Goal: Information Seeking & Learning: Learn about a topic

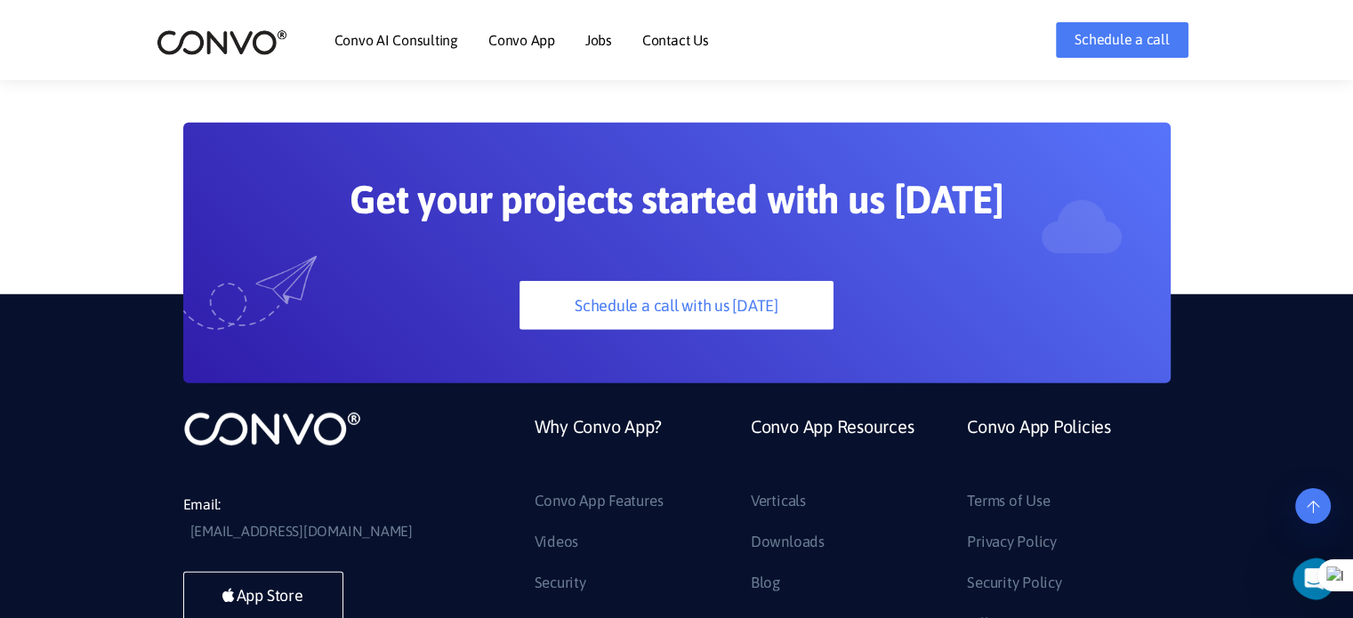
scroll to position [4870, 0]
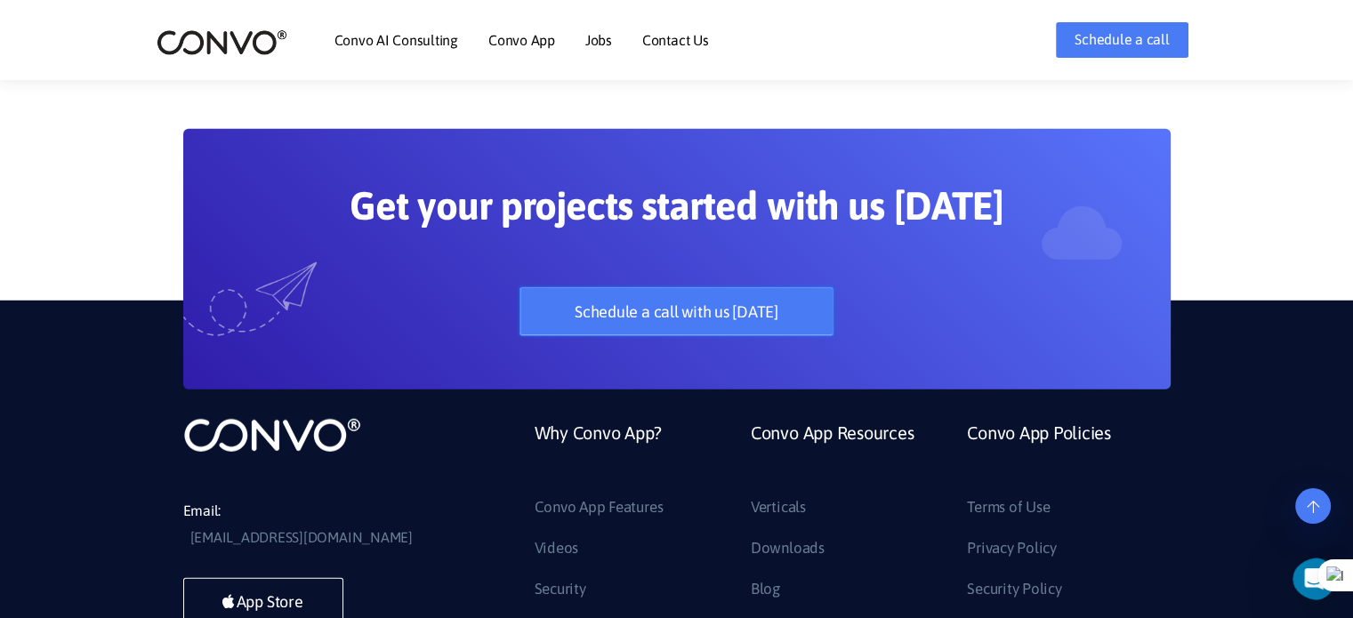
click at [712, 287] on link "Schedule a call with us [DATE]" at bounding box center [676, 311] width 314 height 49
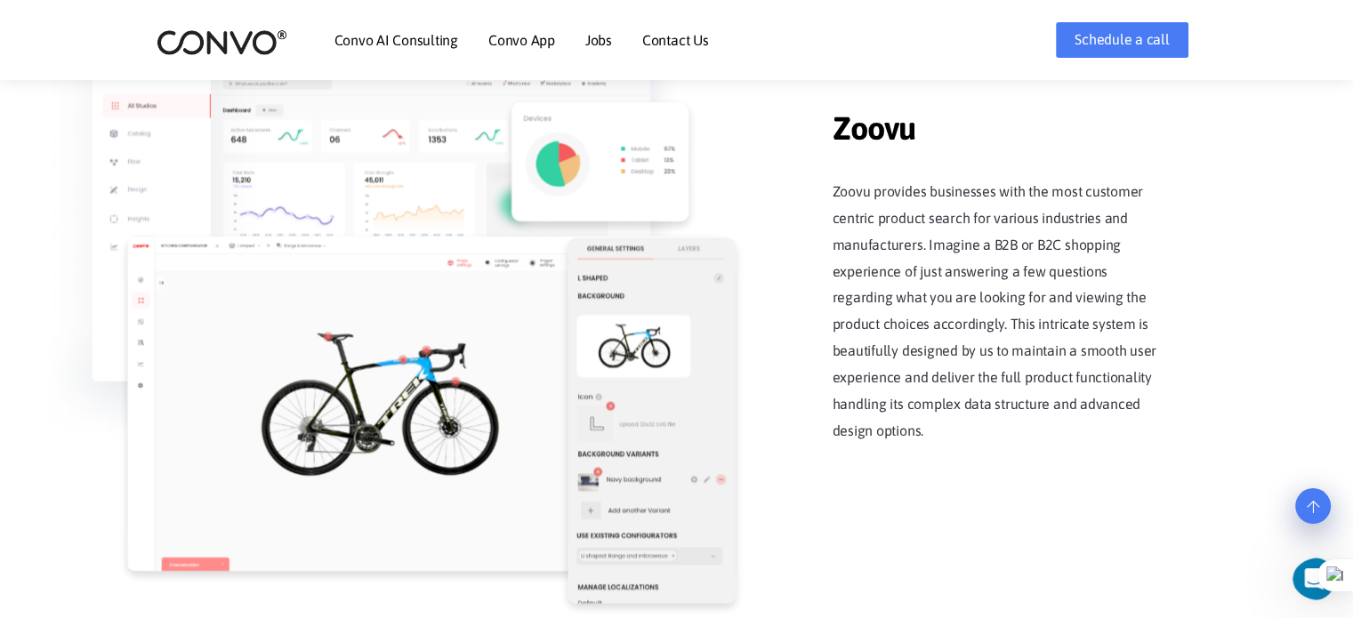
scroll to position [2256, 0]
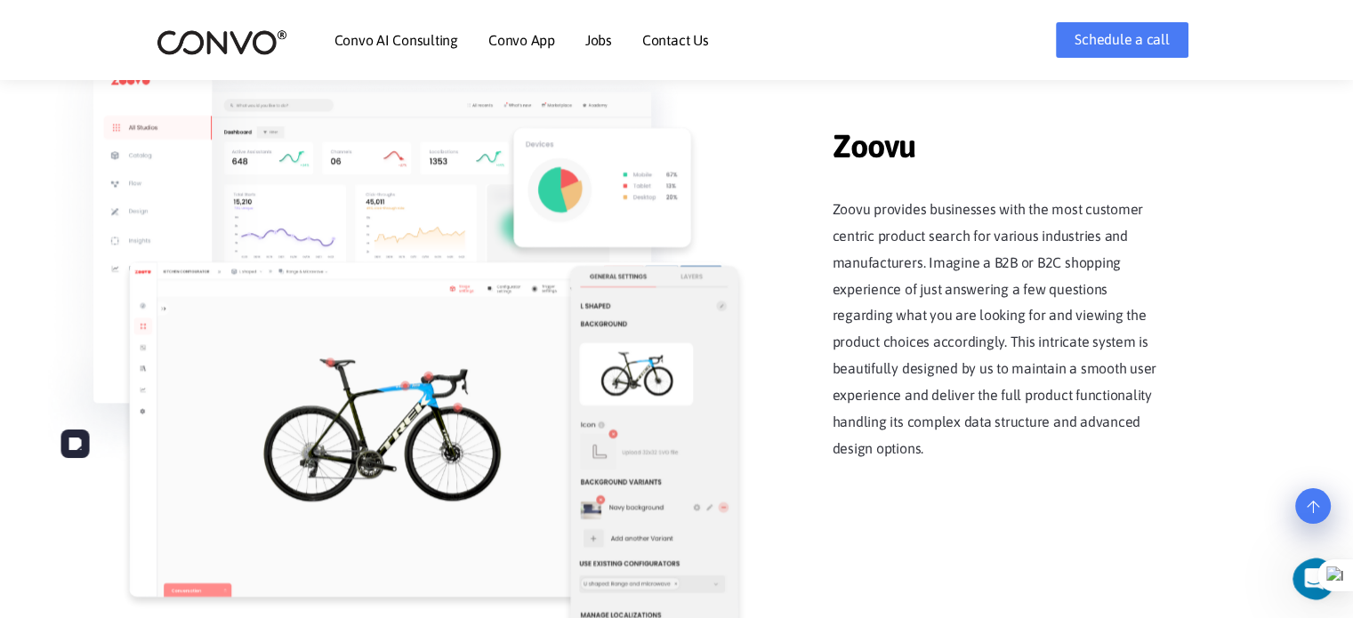
click at [592, 40] on link "Jobs" at bounding box center [598, 40] width 27 height 14
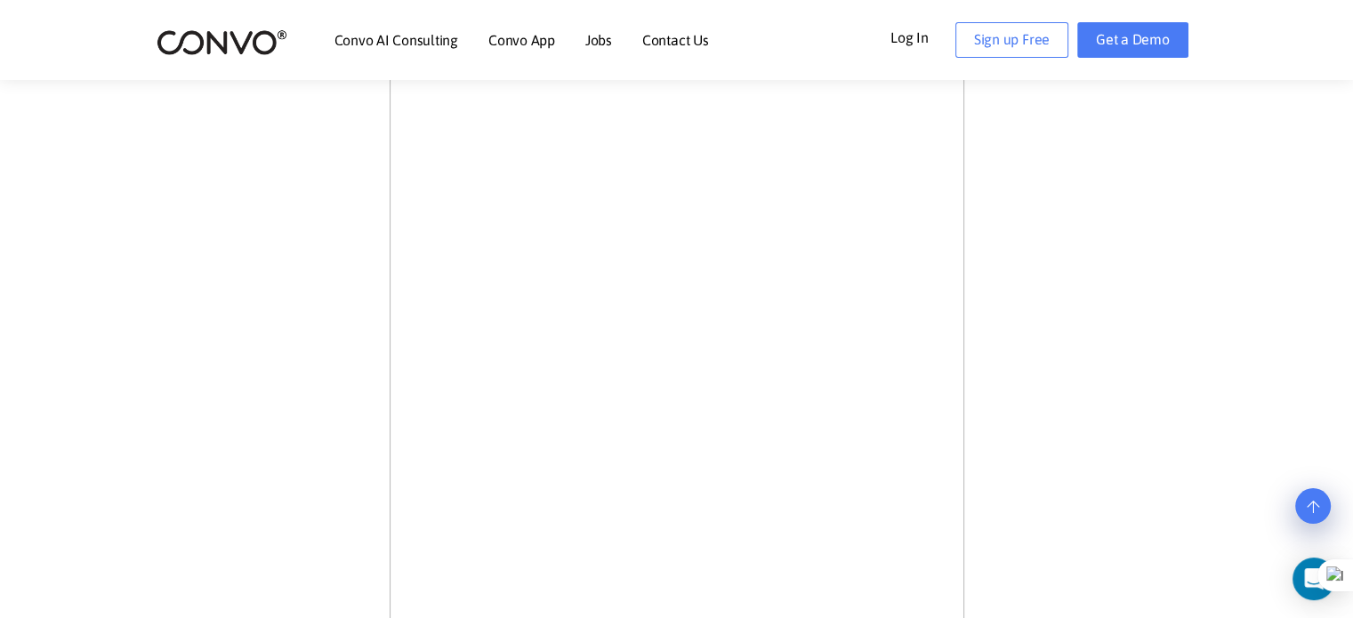
scroll to position [533, 0]
